Goal: Navigation & Orientation: Find specific page/section

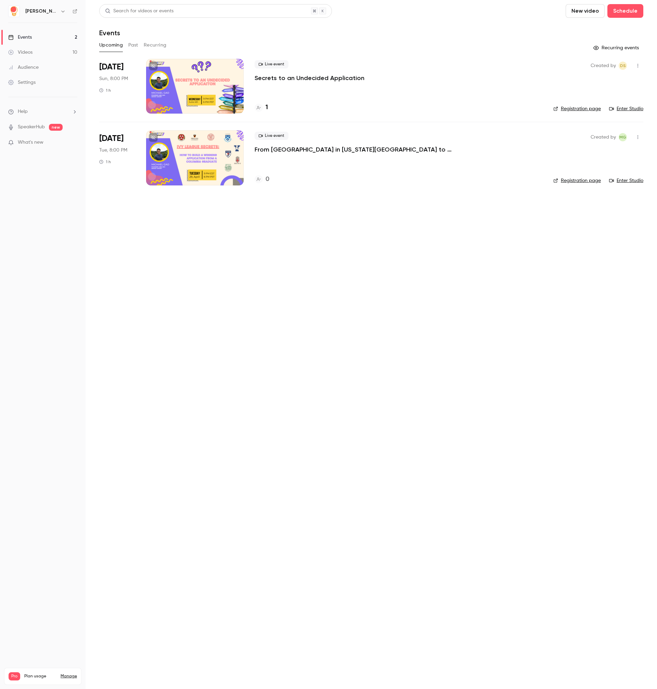
click at [28, 65] on div "Audience" at bounding box center [23, 67] width 30 height 7
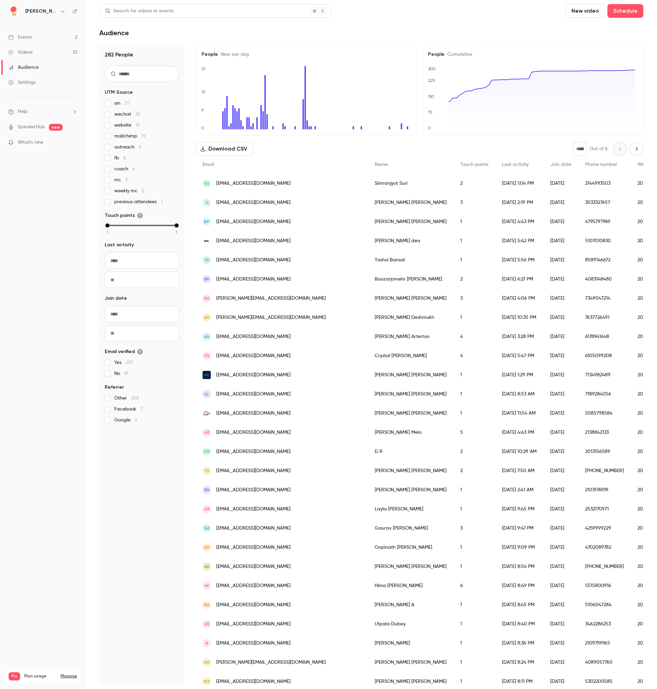
click at [495, 185] on div "[DATE] 1:04 PM" at bounding box center [519, 183] width 48 height 19
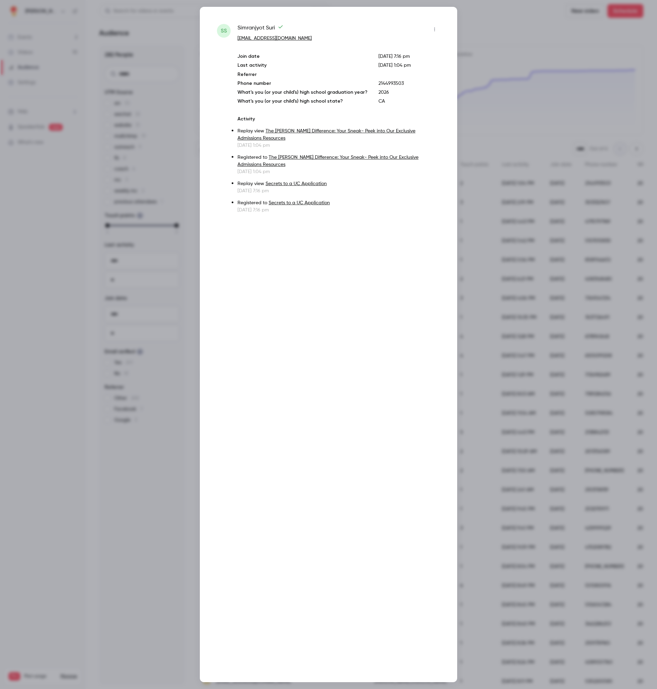
click at [152, 490] on div at bounding box center [328, 344] width 657 height 689
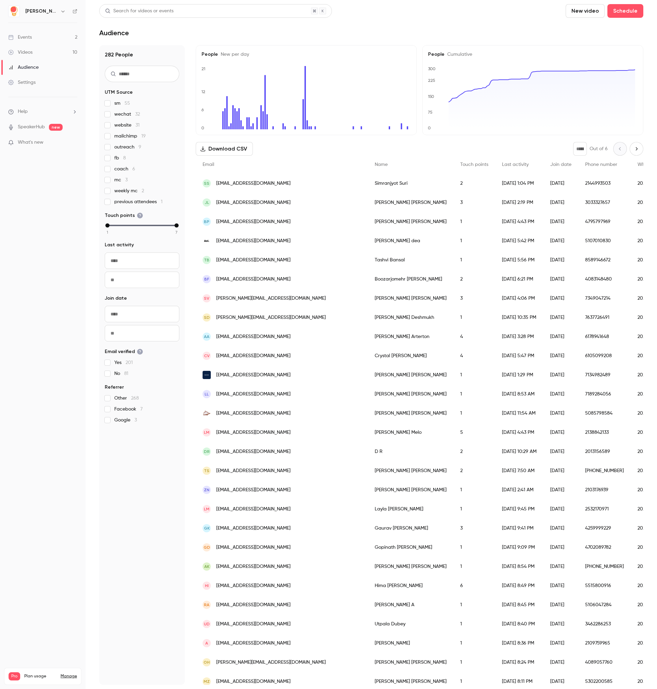
click at [44, 170] on nav "[PERSON_NAME] Events 2 Videos 10 Audience Settings Help SpeakerHub new What's n…" at bounding box center [42, 344] width 85 height 689
click at [38, 80] on link "Settings" at bounding box center [42, 82] width 85 height 15
click at [507, 33] on div "Audience" at bounding box center [371, 33] width 544 height 8
click at [31, 143] on span "What's new" at bounding box center [31, 142] width 26 height 7
click at [338, 46] on div at bounding box center [328, 344] width 657 height 689
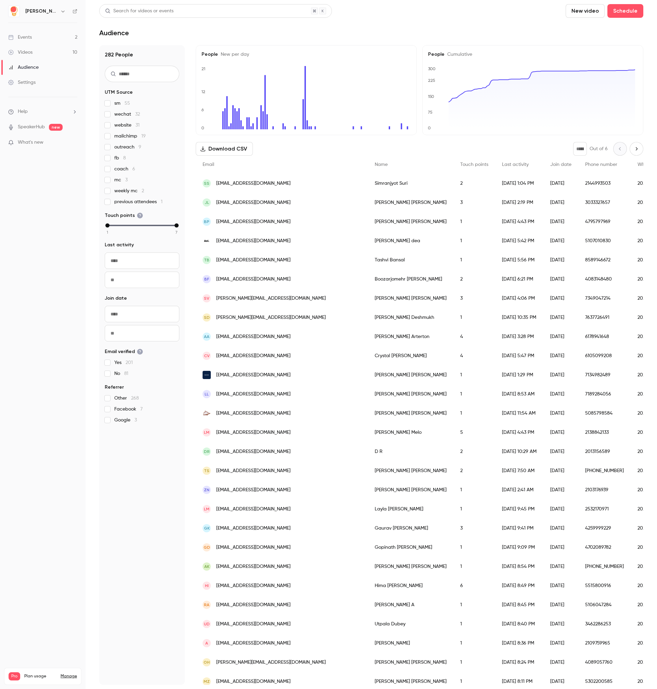
click at [402, 24] on header "Search for videos or events New video Schedule Audience" at bounding box center [371, 20] width 544 height 33
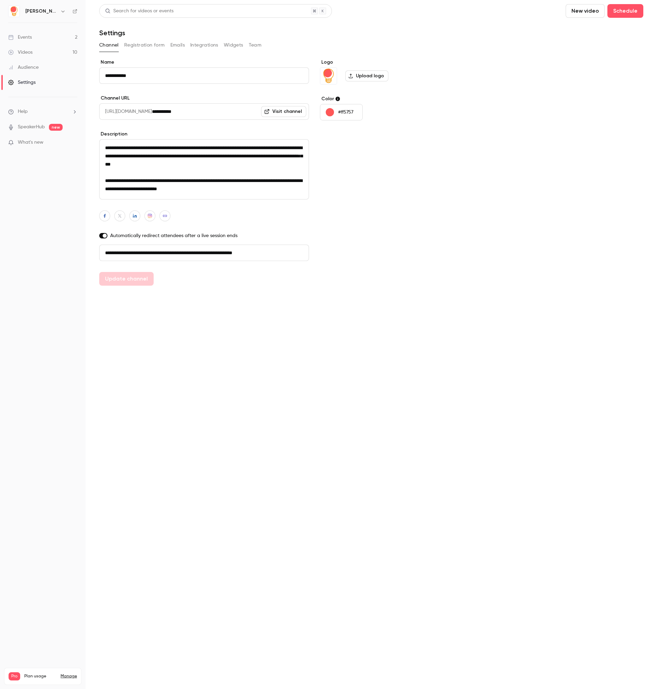
click at [145, 43] on button "Registration form" at bounding box center [144, 45] width 41 height 11
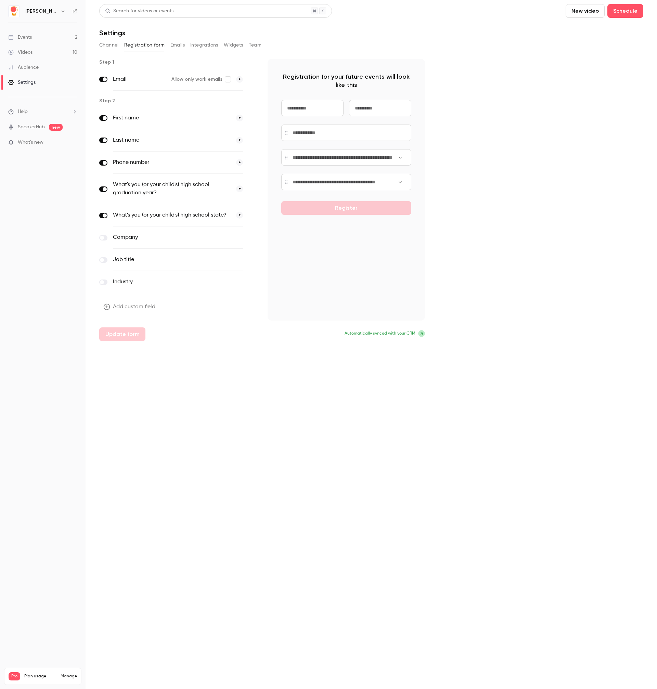
click at [174, 46] on button "Emails" at bounding box center [177, 45] width 14 height 11
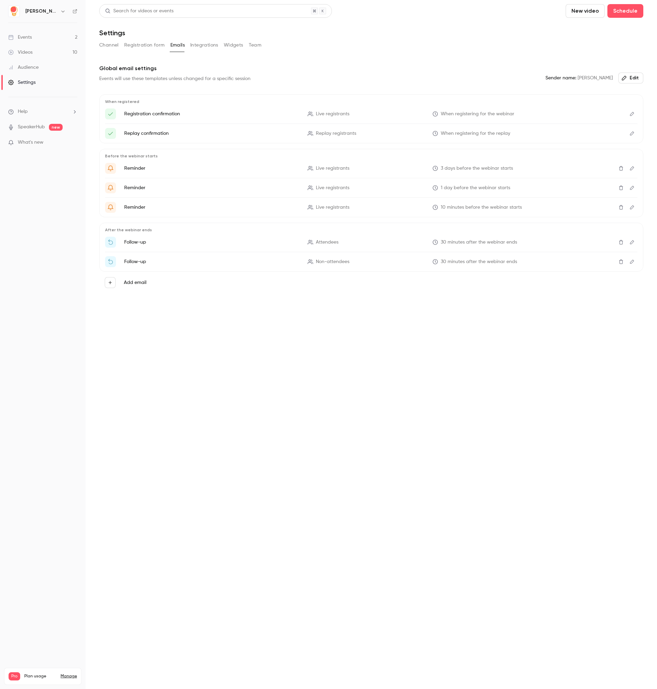
click at [202, 46] on button "Integrations" at bounding box center [204, 45] width 28 height 11
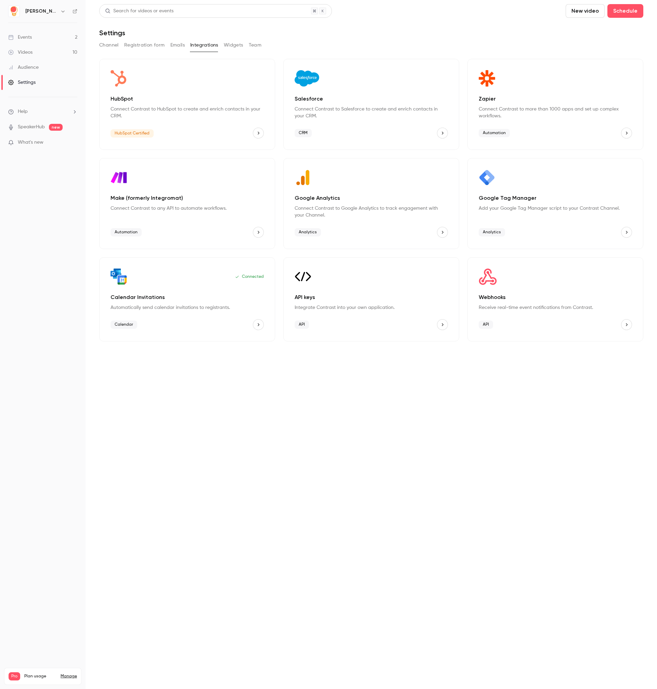
click at [224, 46] on button "Widgets" at bounding box center [233, 45] width 19 height 11
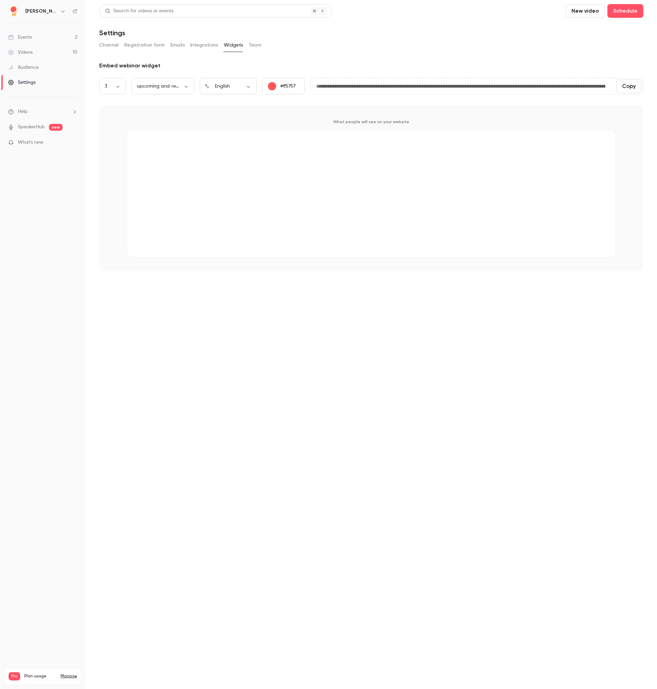
click at [257, 45] on button "Team" at bounding box center [255, 45] width 13 height 11
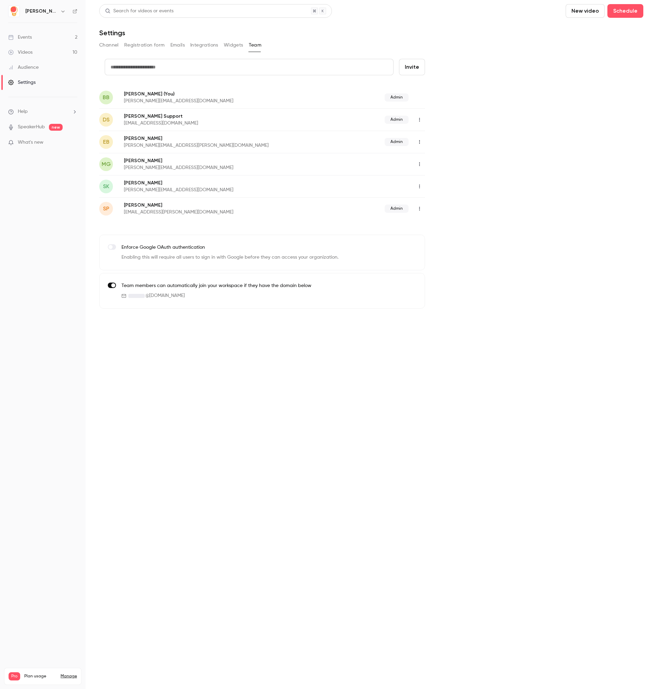
drag, startPoint x: 225, startPoint y: 376, endPoint x: 221, endPoint y: 370, distance: 7.0
click at [224, 376] on main "Search for videos or events New video Schedule Settings Channel Registration fo…" at bounding box center [370, 344] width 571 height 689
